Goal: Find specific page/section: Find specific page/section

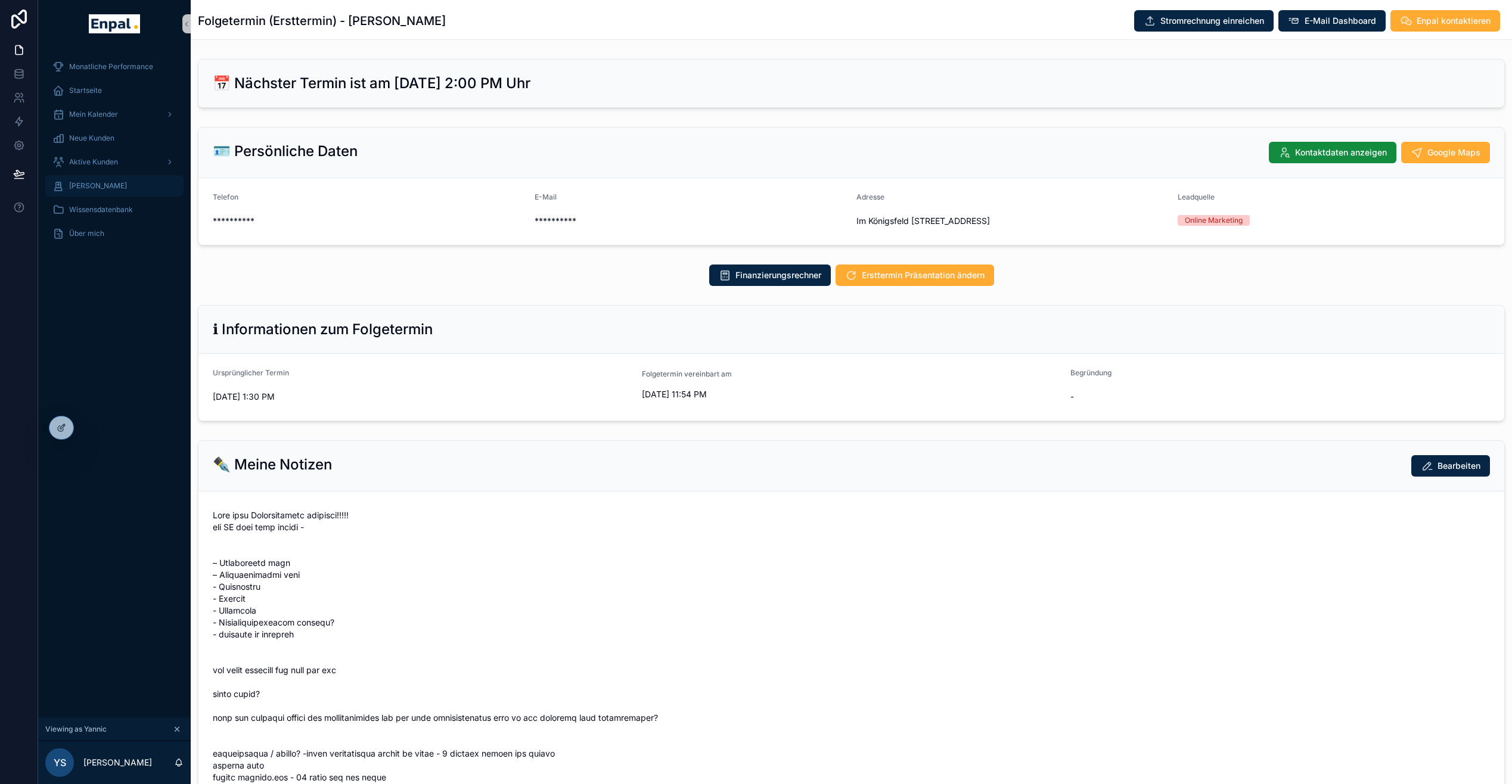
click at [113, 187] on span "[PERSON_NAME]" at bounding box center [98, 185] width 58 height 9
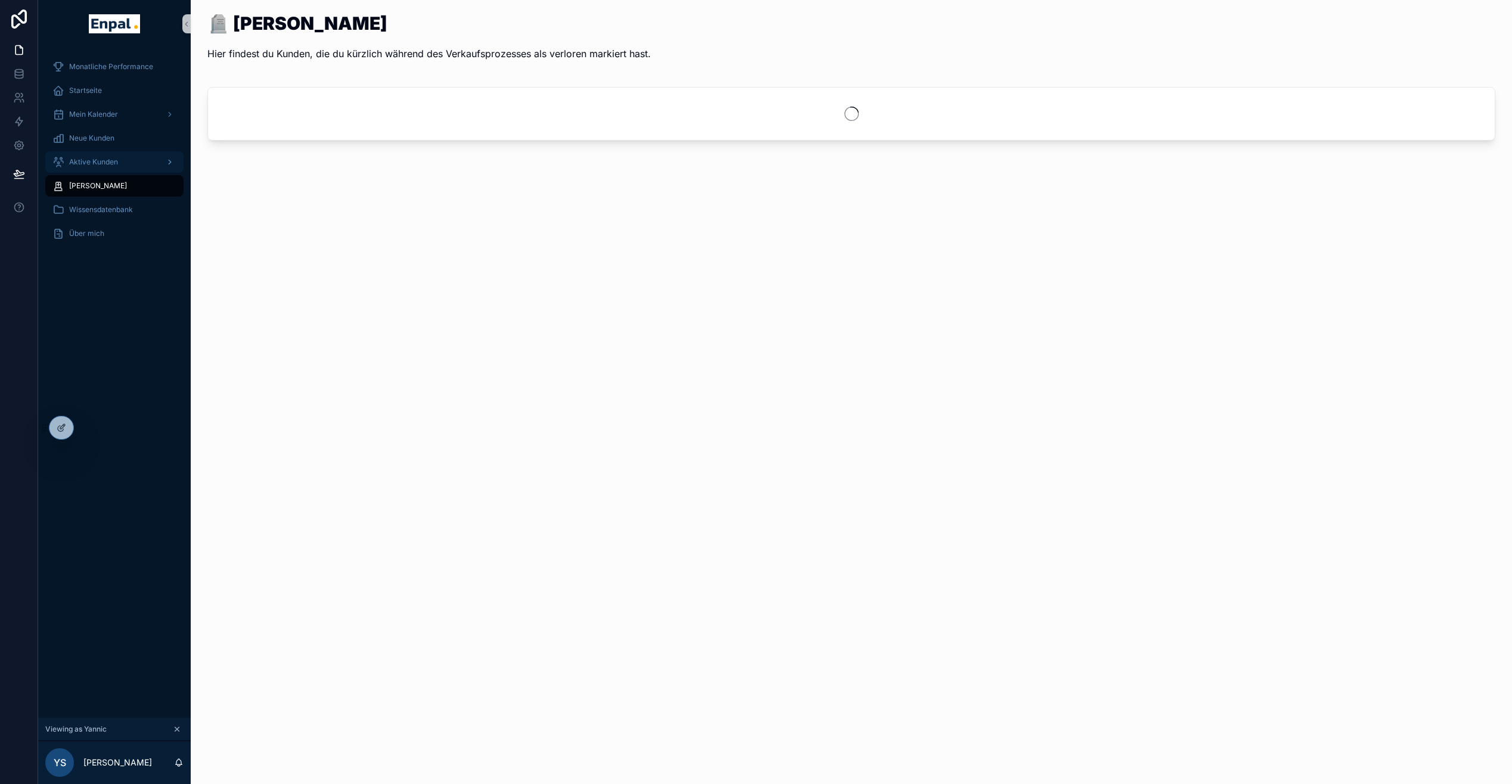
click at [102, 170] on div "Aktive Kunden" at bounding box center [115, 162] width 124 height 19
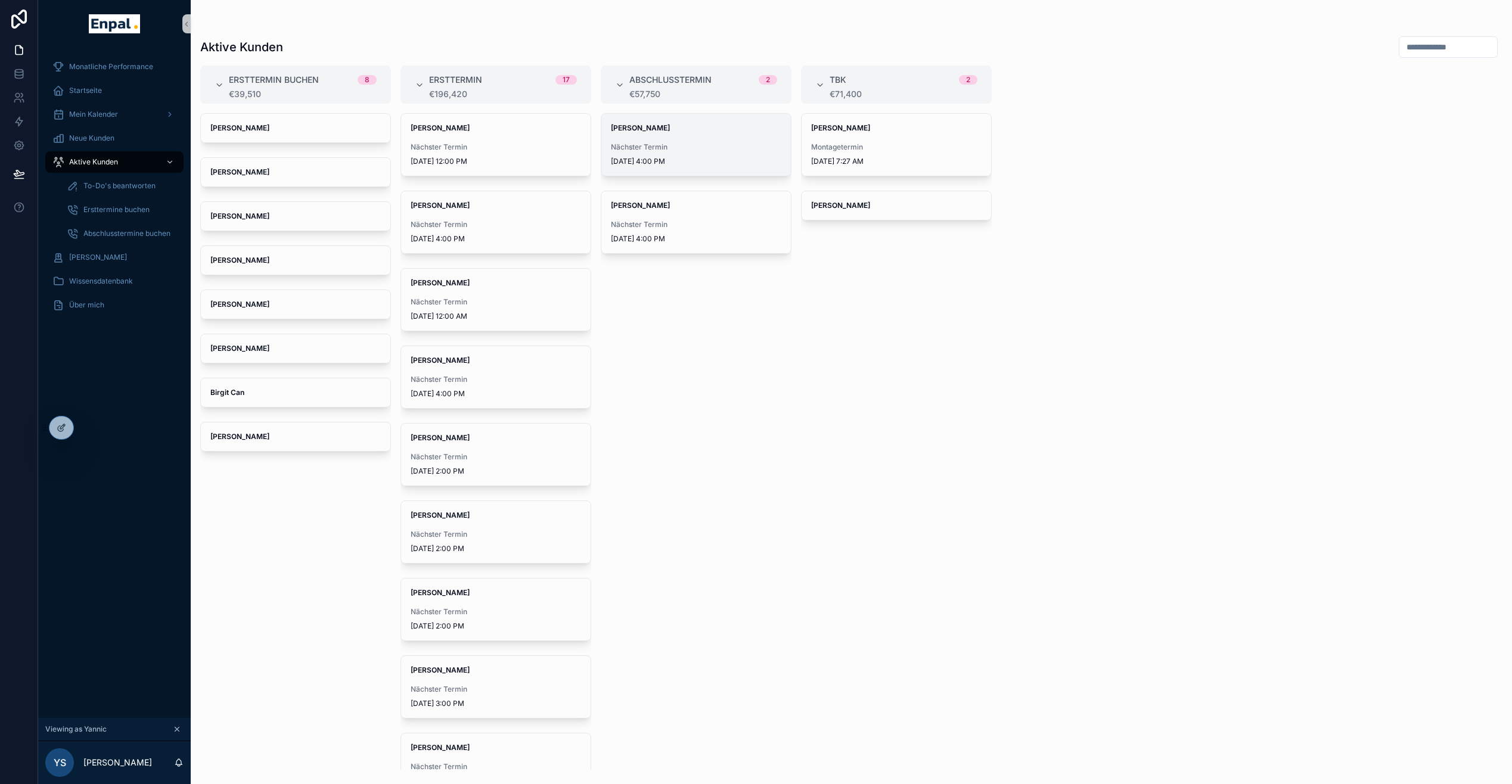
click at [755, 142] on span "Nächster Termin" at bounding box center [696, 146] width 170 height 9
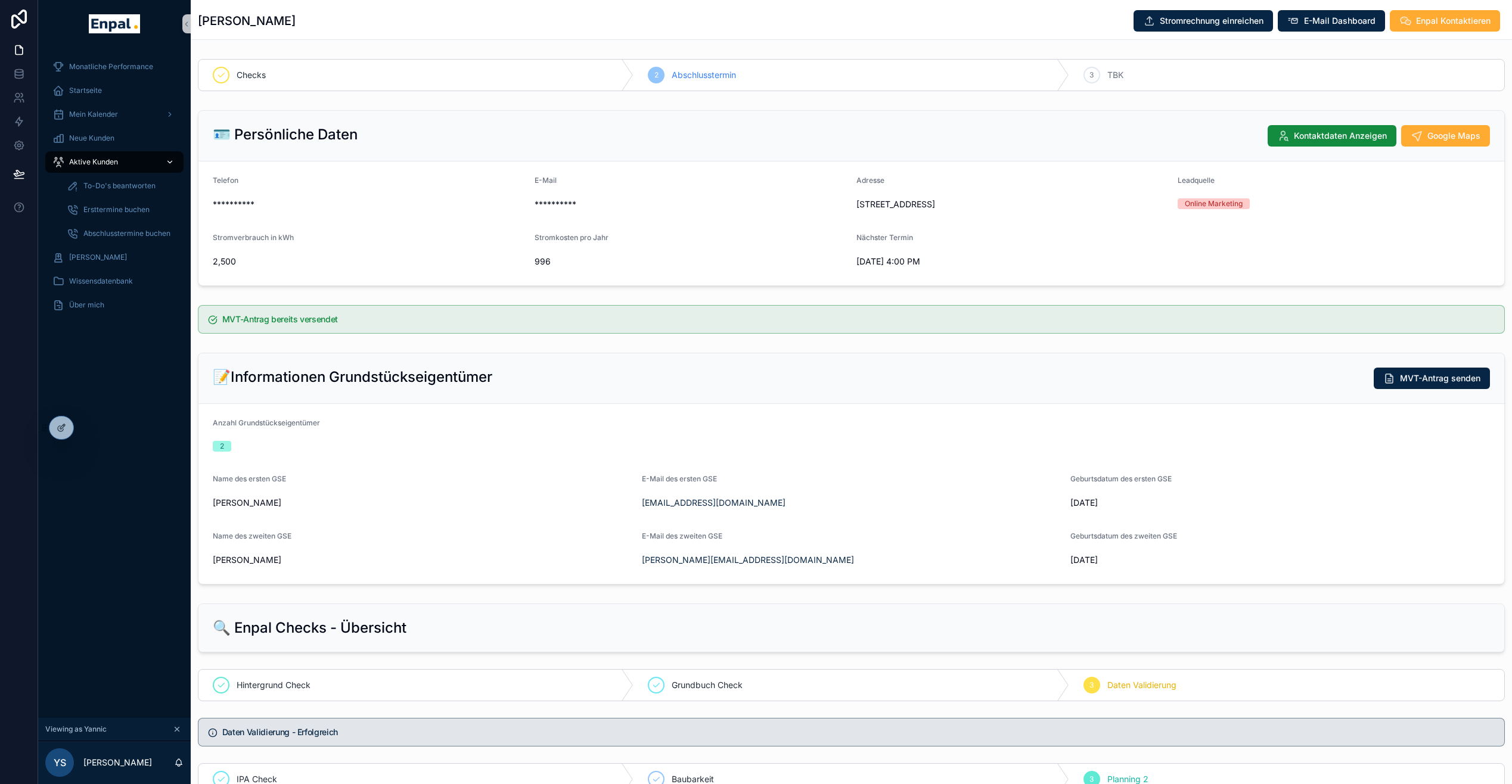
click at [77, 162] on span "Aktive Kunden" at bounding box center [94, 162] width 49 height 9
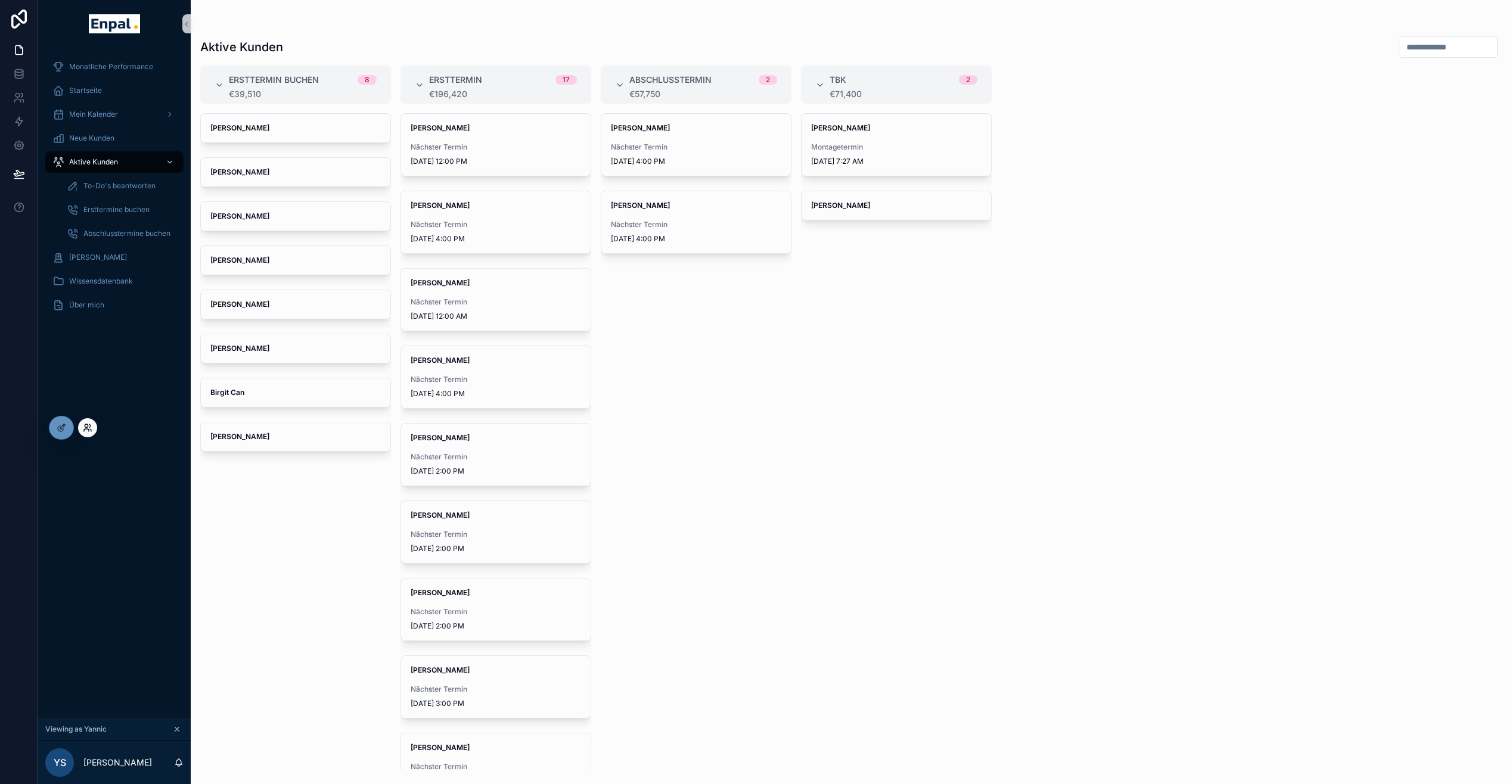
click at [84, 430] on icon at bounding box center [87, 428] width 9 height 9
click at [345, 9] on div "Aktive Kunden Ersttermin buchen 8 €39,510 [PERSON_NAME] [PERSON_NAME] [PERSON_N…" at bounding box center [851, 385] width 1322 height 770
